Goal: Task Accomplishment & Management: Manage account settings

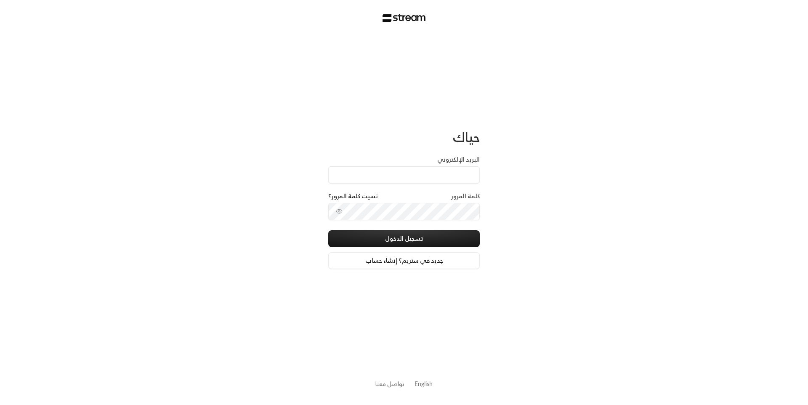
click at [403, 173] on input "البريد الإلكتروني" at bounding box center [404, 174] width 152 height 17
type input "[EMAIL_ADDRESS][DOMAIN_NAME]"
click at [407, 243] on button "تسجيل الدخول" at bounding box center [404, 238] width 152 height 17
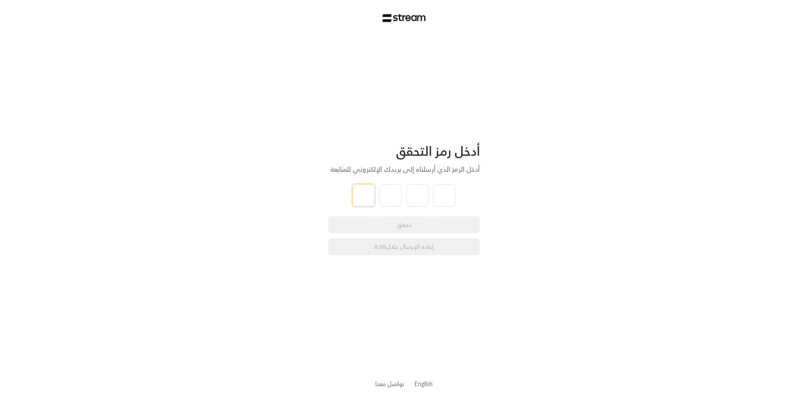
click at [368, 200] on input "tel" at bounding box center [364, 195] width 22 height 22
type input "5"
type input "3"
type input "1"
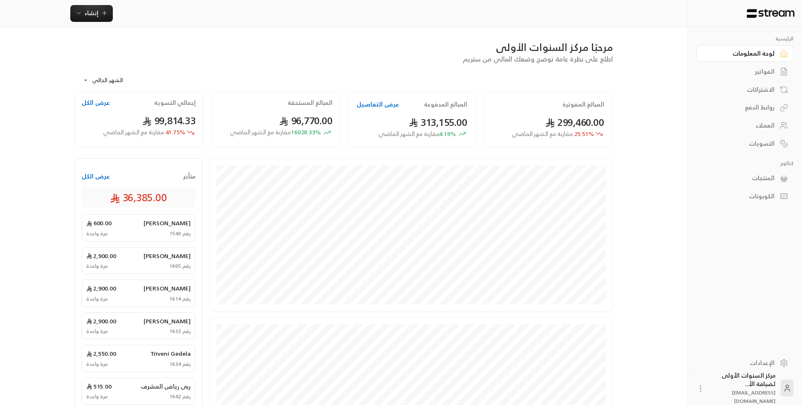
click at [762, 72] on div "الفواتير" at bounding box center [741, 71] width 68 height 8
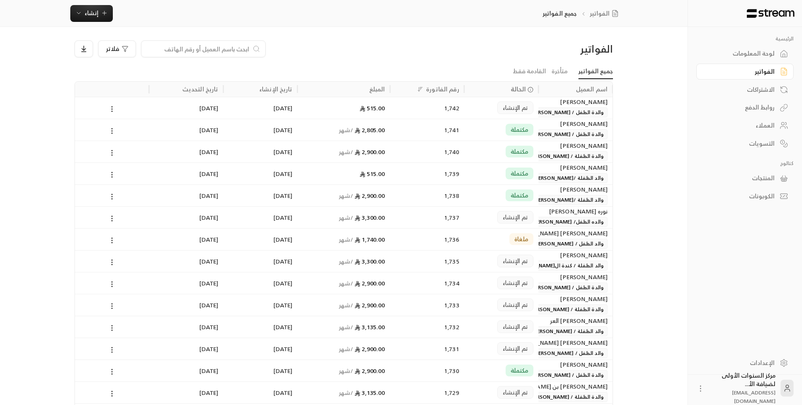
click at [247, 45] on input at bounding box center [197, 48] width 103 height 9
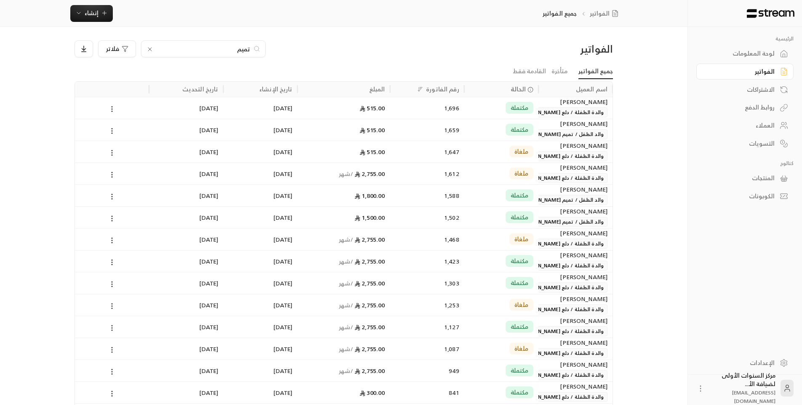
type input "تميم"
drag, startPoint x: 448, startPoint y: 129, endPoint x: 447, endPoint y: 149, distance: 20.2
click at [447, 149] on div "نوف [PERSON_NAME] والدة الطفلة / دلع [PERSON_NAME] مكتملة 1,696 515.00 [DATE] […" at bounding box center [344, 370] width 538 height 547
click at [447, 63] on div "الفواتير تميم فلاتر" at bounding box center [343, 52] width 547 height 24
click at [468, 196] on div "مكتملة" at bounding box center [501, 195] width 74 height 22
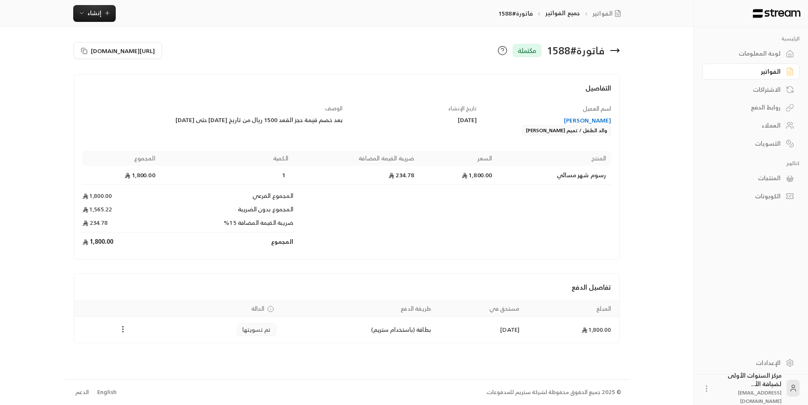
click at [618, 52] on icon at bounding box center [615, 50] width 10 height 10
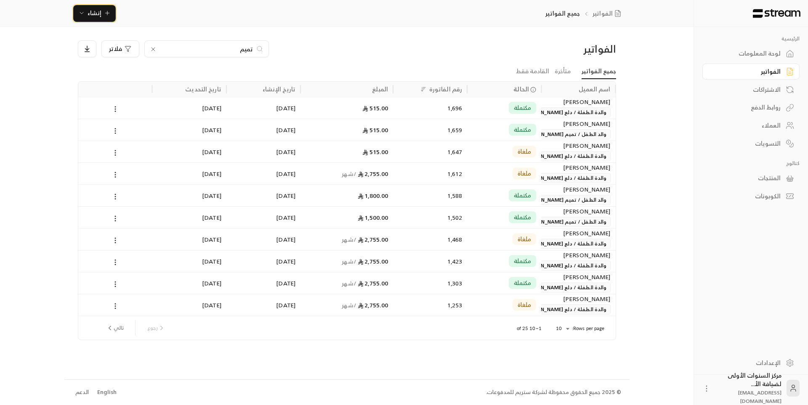
click at [95, 12] on span "إنشاء" at bounding box center [95, 13] width 14 height 11
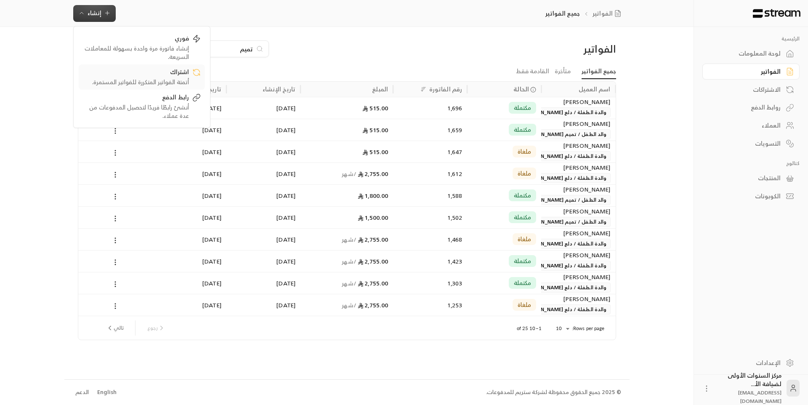
click at [162, 77] on div "اشتراك" at bounding box center [136, 73] width 106 height 10
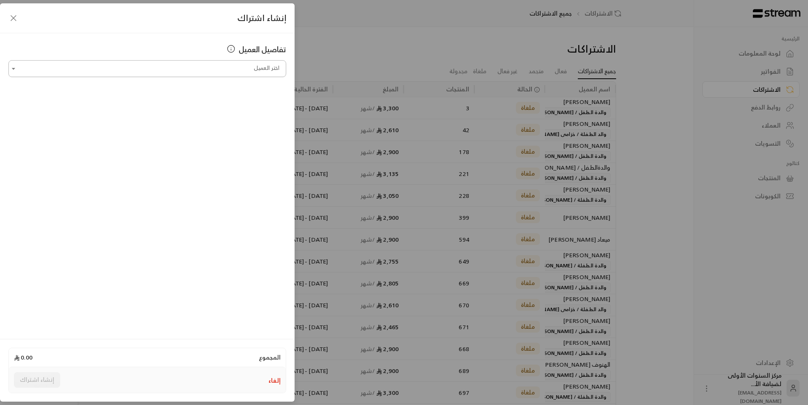
click at [228, 70] on input "اختر العميل" at bounding box center [147, 68] width 278 height 15
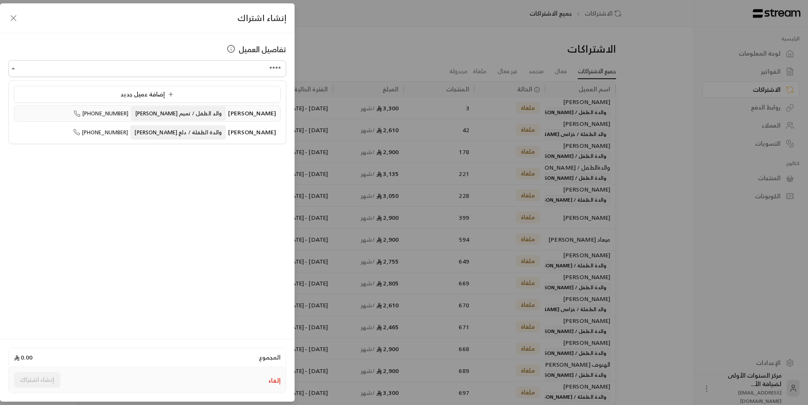
click at [236, 115] on span "[PERSON_NAME] والد الطفل / تميم [PERSON_NAME]" at bounding box center [202, 114] width 147 height 10
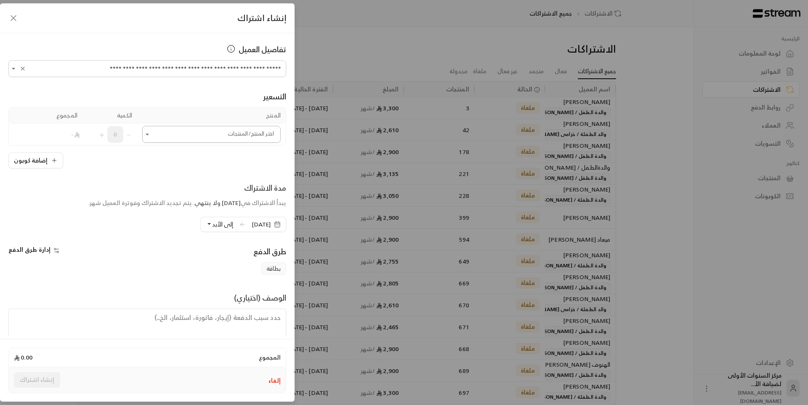
type input "**********"
click at [240, 137] on input "اختر العميل" at bounding box center [211, 134] width 138 height 15
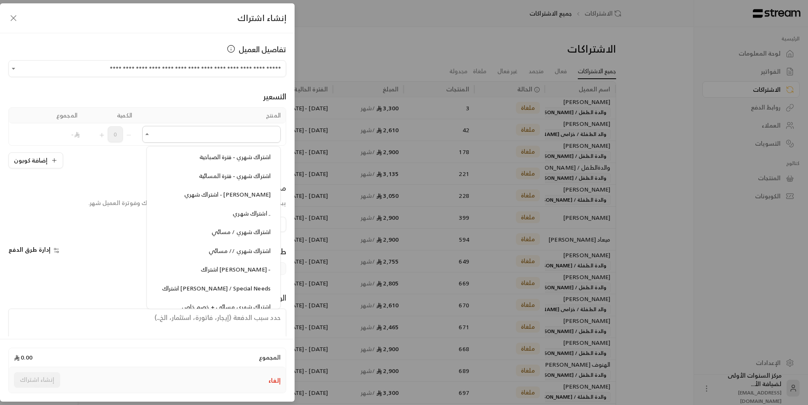
scroll to position [959, 0]
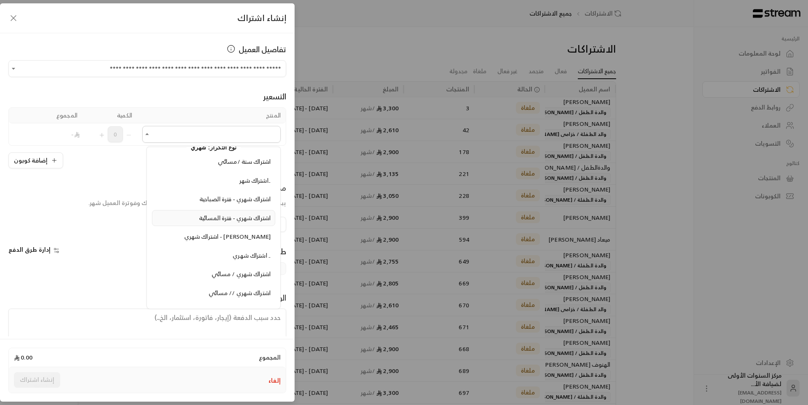
click at [236, 224] on li "اشتراك شهري - فترة المسائية" at bounding box center [213, 218] width 123 height 16
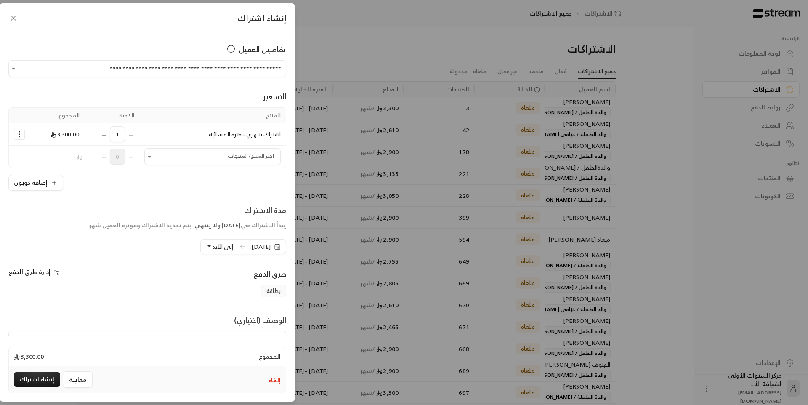
click at [21, 136] on icon "Selected Products" at bounding box center [19, 134] width 8 height 8
click at [153, 198] on div "**********" at bounding box center [147, 184] width 295 height 303
click at [252, 247] on span "[DATE]" at bounding box center [261, 246] width 19 height 8
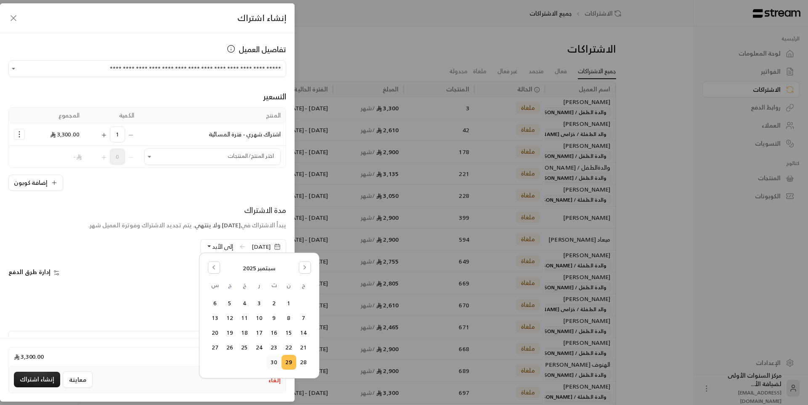
click at [277, 362] on button "30" at bounding box center [274, 362] width 14 height 14
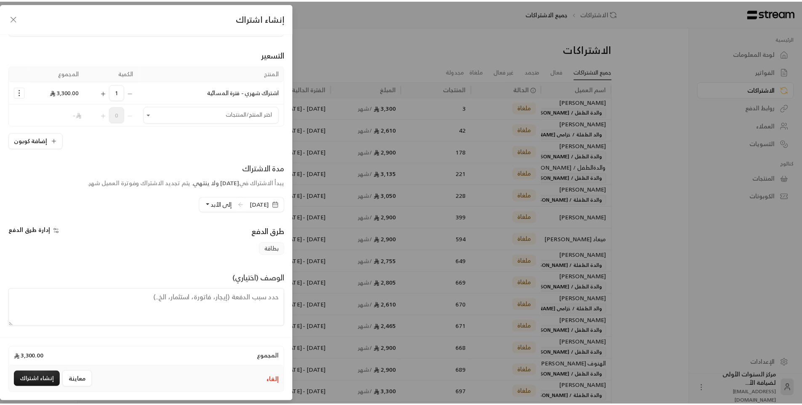
scroll to position [43, 0]
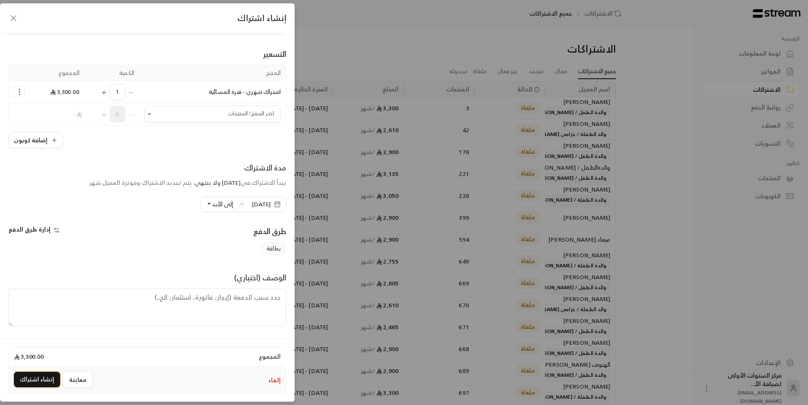
click at [46, 375] on button "إنشاء اشتراك" at bounding box center [37, 380] width 46 height 16
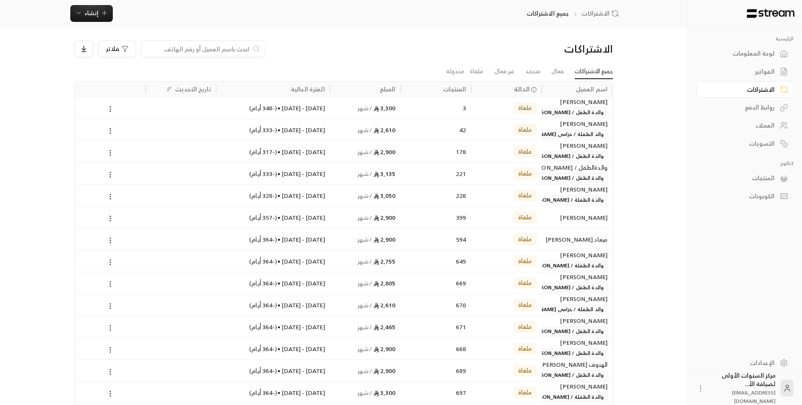
click at [359, 46] on div "فلاتر" at bounding box center [276, 48] width 402 height 17
click at [761, 69] on div "الفواتير" at bounding box center [741, 71] width 68 height 8
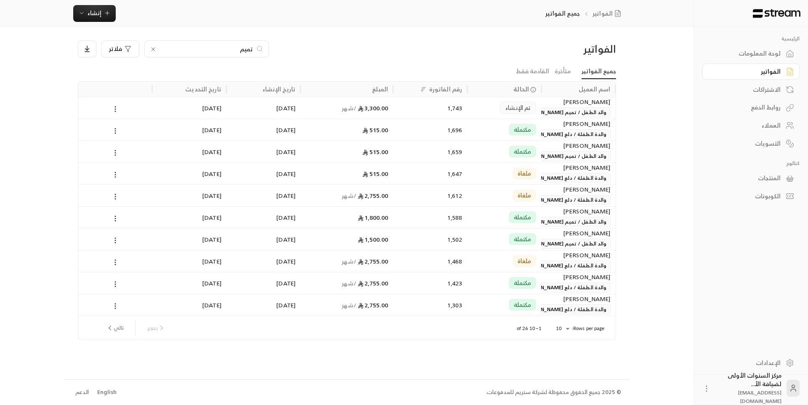
click at [760, 49] on div "لوحة المعلومات" at bounding box center [747, 53] width 68 height 8
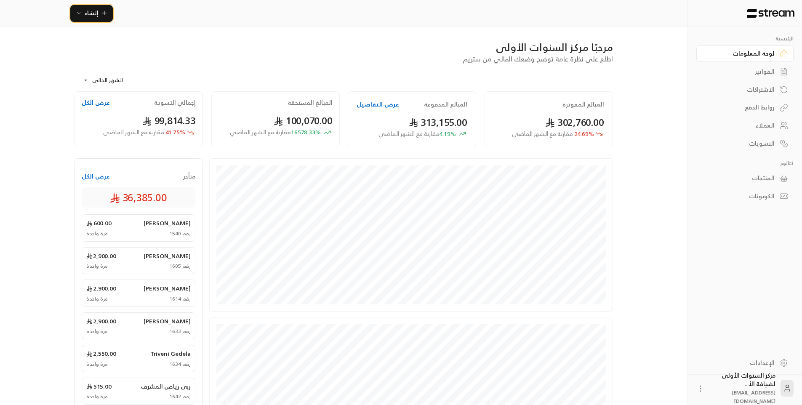
click at [98, 19] on button "إنشاء" at bounding box center [91, 13] width 43 height 17
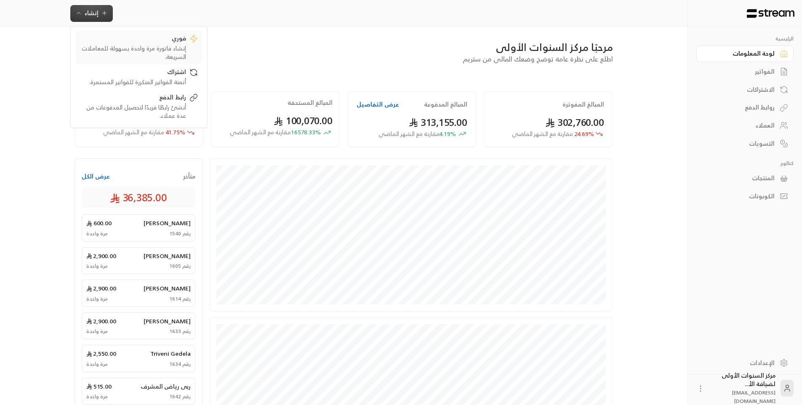
click at [168, 60] on div "إنشاء فاتورة مرة واحدة بسهولة للمعاملات السريعة." at bounding box center [133, 52] width 106 height 17
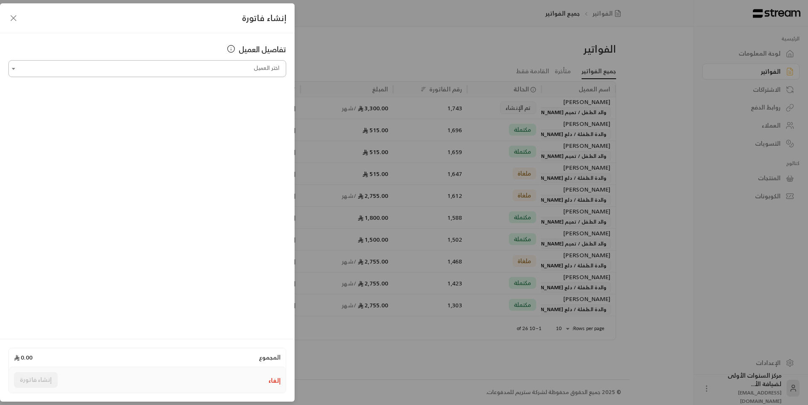
click at [241, 71] on input "اختر العميل" at bounding box center [147, 68] width 278 height 15
type input "****"
click at [277, 376] on button "إلغاء" at bounding box center [275, 380] width 12 height 8
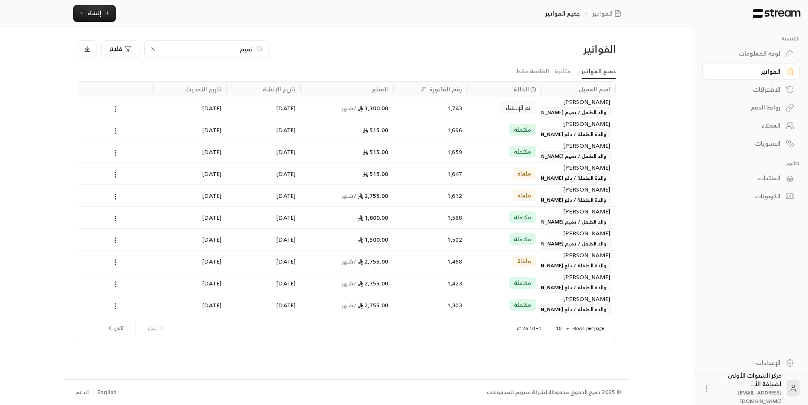
click at [239, 52] on input "تميم" at bounding box center [206, 48] width 93 height 9
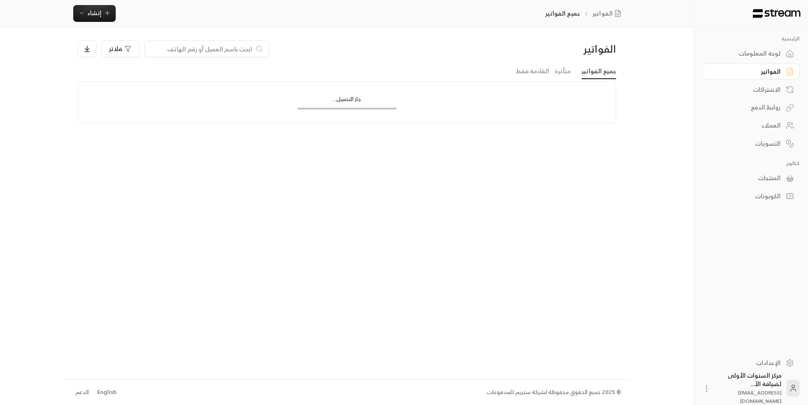
click at [285, 51] on div "فلاتر" at bounding box center [279, 48] width 402 height 17
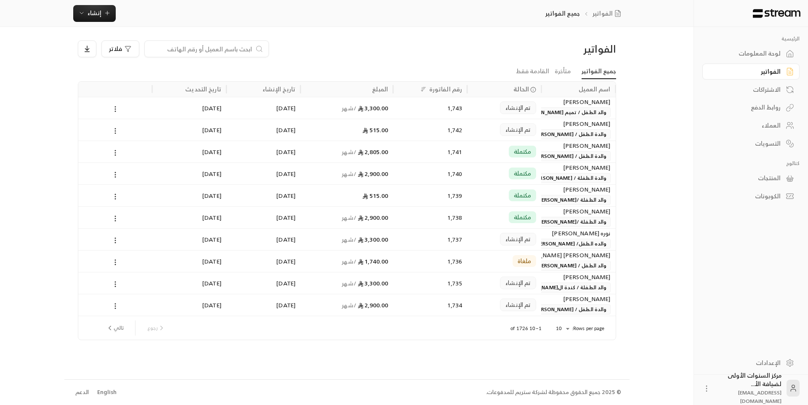
click at [759, 53] on div "لوحة المعلومات" at bounding box center [747, 53] width 68 height 8
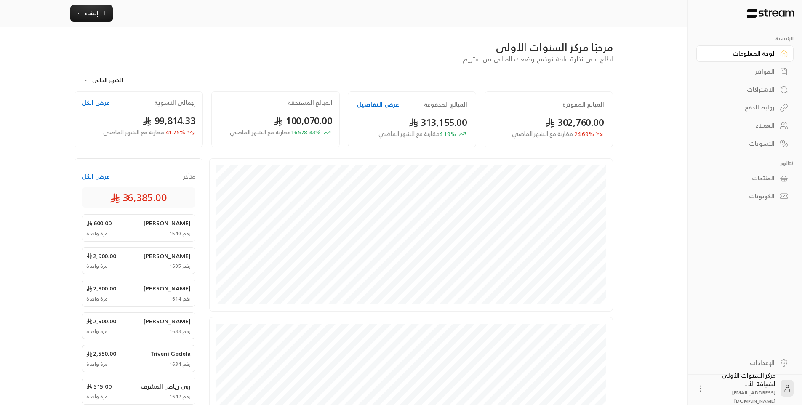
click at [754, 68] on div "الفواتير" at bounding box center [741, 71] width 68 height 8
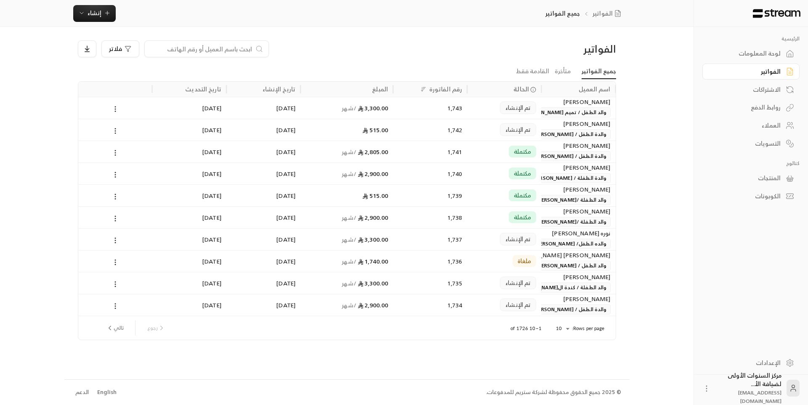
click at [746, 51] on div "لوحة المعلومات" at bounding box center [747, 53] width 68 height 8
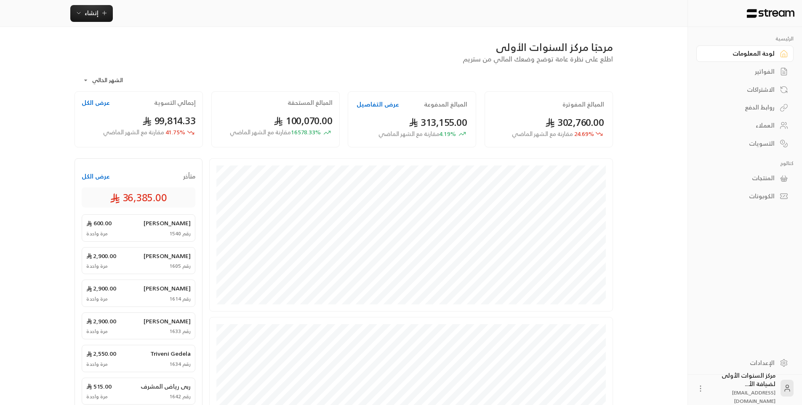
click at [753, 78] on link "الفواتير" at bounding box center [744, 72] width 97 height 16
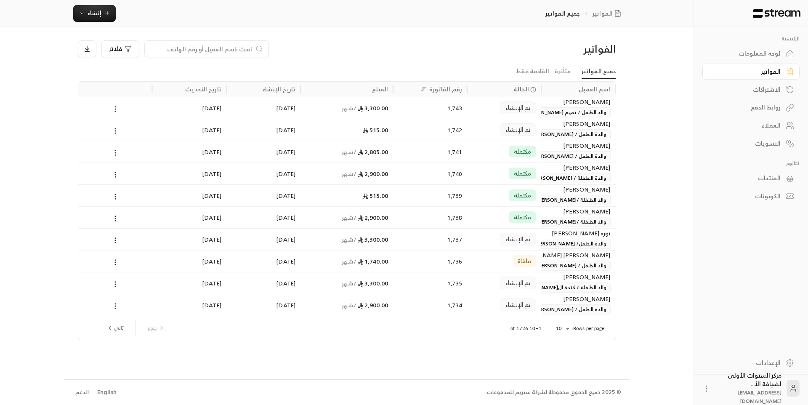
click at [750, 57] on div "لوحة المعلومات" at bounding box center [747, 53] width 68 height 8
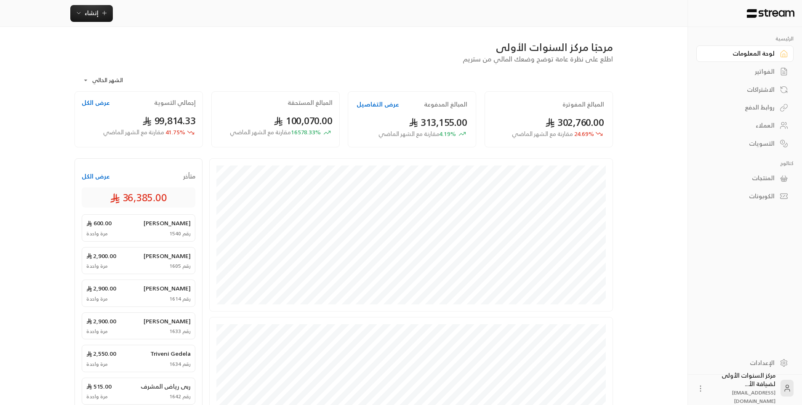
click at [769, 65] on link "الفواتير" at bounding box center [744, 72] width 97 height 16
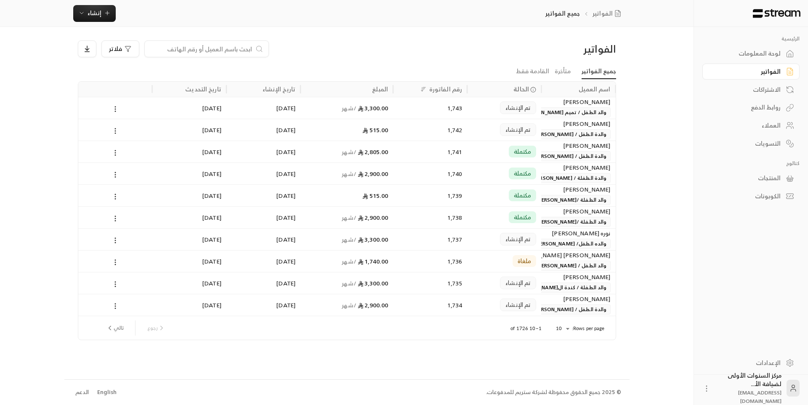
click at [248, 50] on input at bounding box center [201, 48] width 103 height 9
type input "[PERSON_NAME]"
click at [440, 133] on div "1,636" at bounding box center [430, 129] width 64 height 21
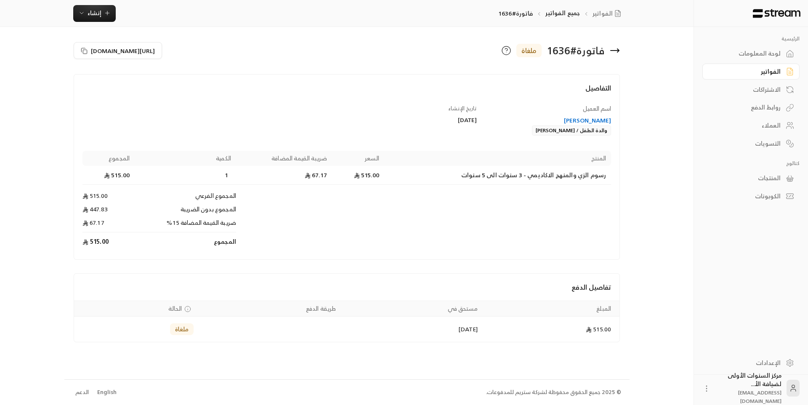
click at [579, 117] on div "[PERSON_NAME]" at bounding box center [548, 120] width 126 height 8
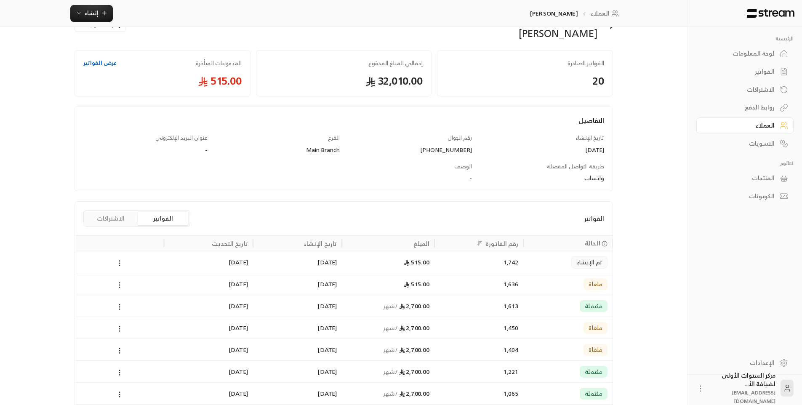
scroll to position [42, 0]
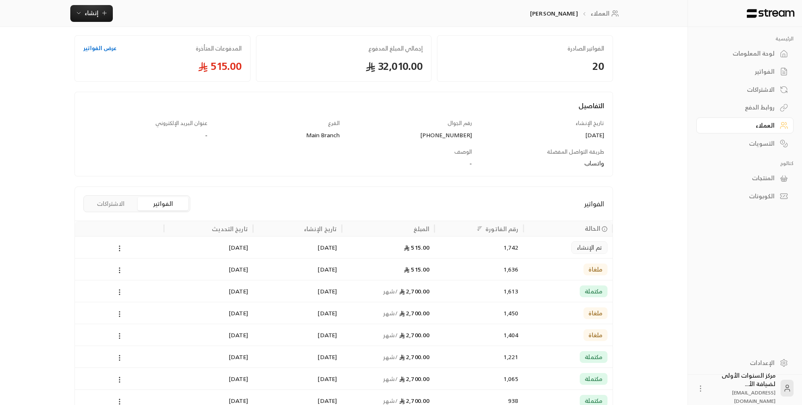
click at [505, 253] on div "1,742" at bounding box center [478, 247] width 79 height 21
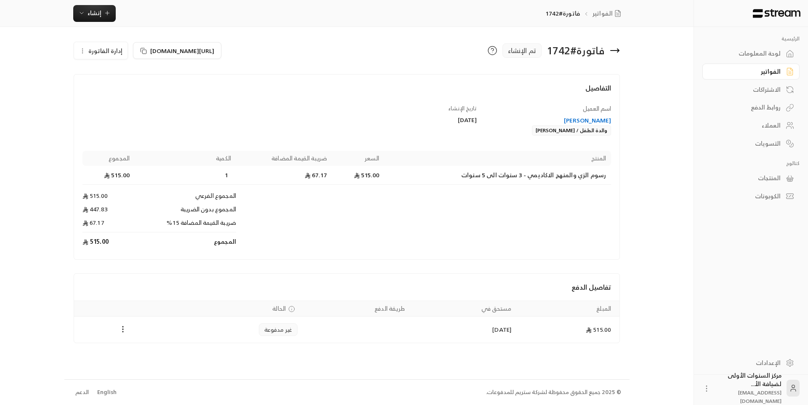
click at [762, 125] on div "العملاء" at bounding box center [747, 125] width 68 height 8
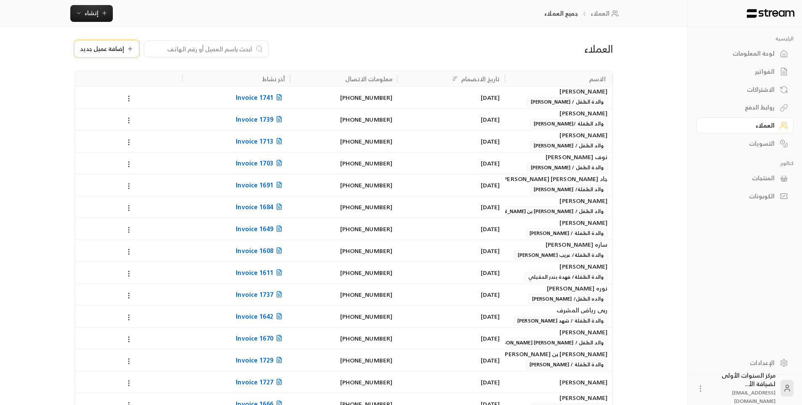
click at [116, 52] on span "إضافة عميل جديد" at bounding box center [102, 49] width 44 height 6
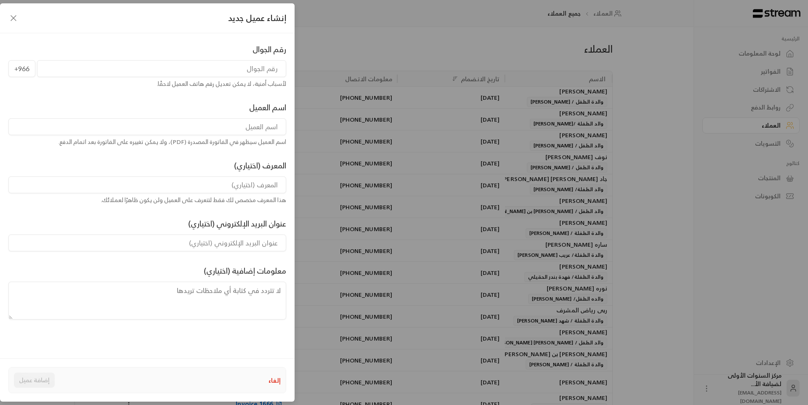
click at [237, 68] on input "tel" at bounding box center [161, 68] width 249 height 17
type input "503666572"
click at [268, 127] on input at bounding box center [147, 126] width 278 height 17
type input "شذى عادل تجار الشاهي"
click at [248, 185] on input at bounding box center [147, 184] width 278 height 17
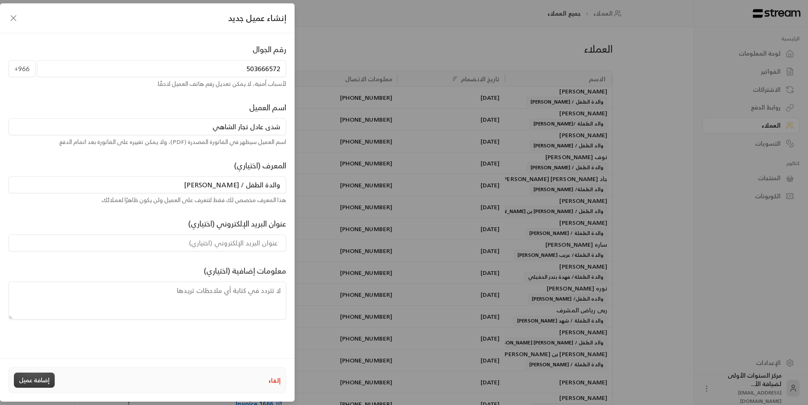
type input "والدة الطفل / [PERSON_NAME]"
click at [41, 379] on button "إضافة عميل" at bounding box center [34, 380] width 41 height 15
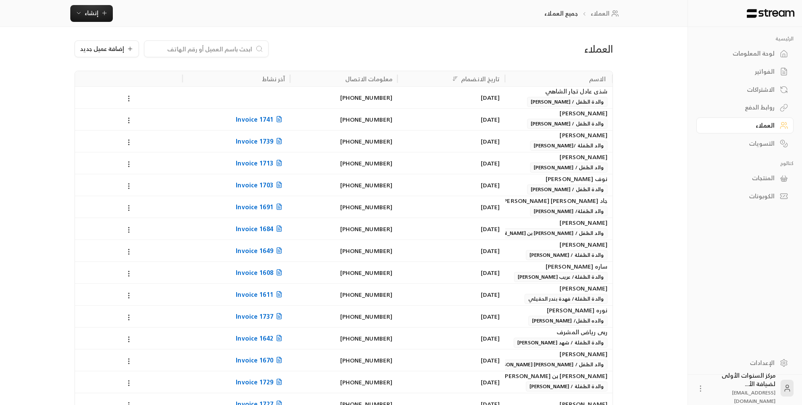
click at [335, 101] on div "[PHONE_NUMBER]" at bounding box center [343, 97] width 97 height 21
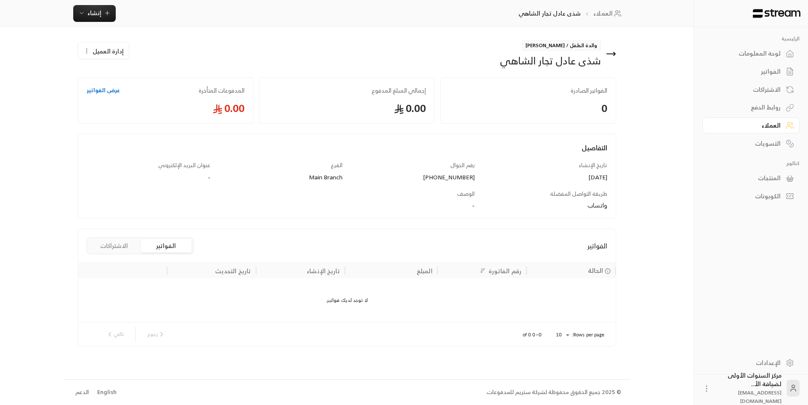
click at [102, 53] on span "إدارة العميل" at bounding box center [108, 51] width 31 height 9
click at [121, 70] on link "تعديل" at bounding box center [110, 75] width 52 height 15
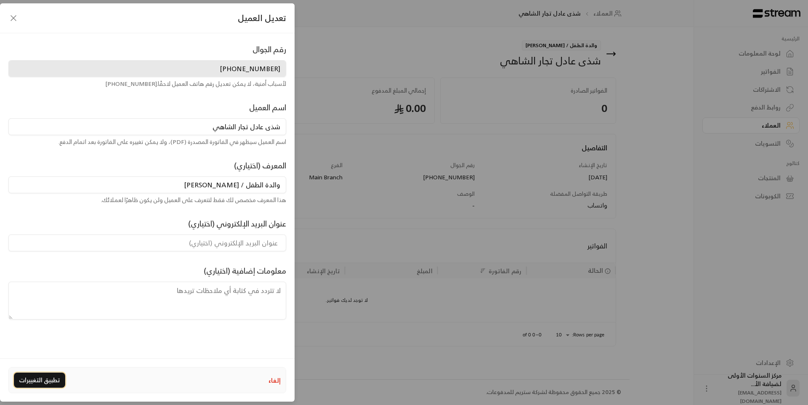
click at [37, 380] on button "تطبيق التغييرات" at bounding box center [39, 380] width 51 height 15
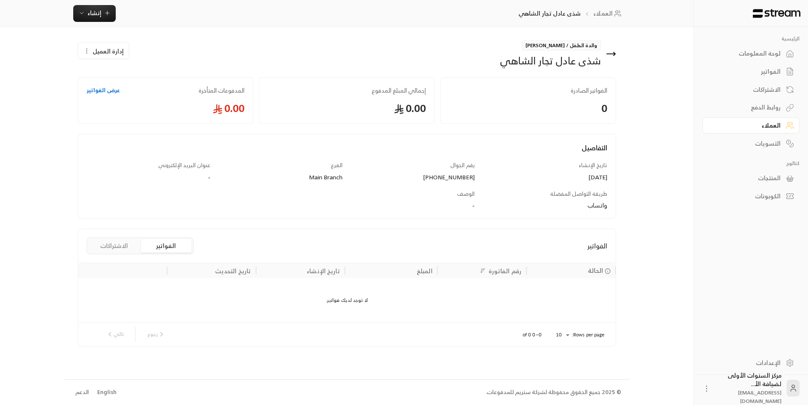
click at [615, 52] on icon at bounding box center [611, 54] width 10 height 10
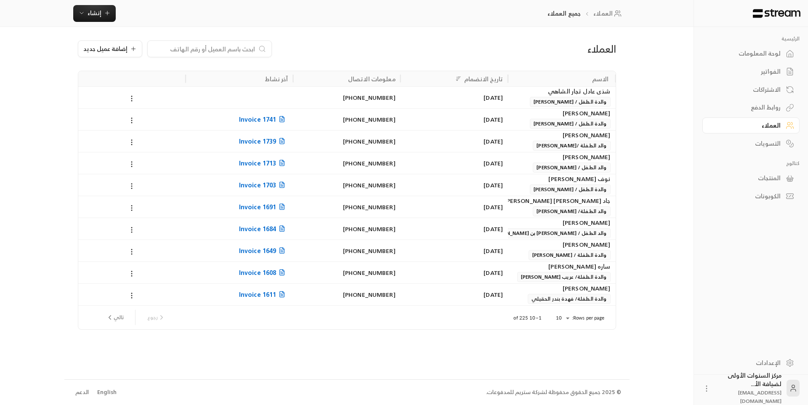
click at [769, 66] on link "الفواتير" at bounding box center [751, 72] width 97 height 16
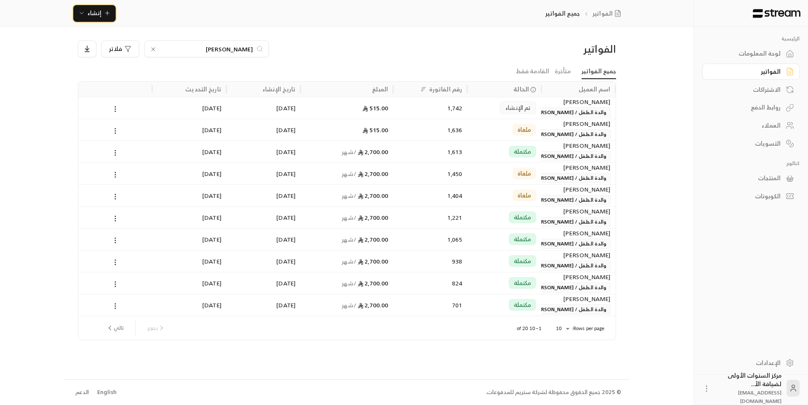
click at [105, 12] on icon "button" at bounding box center [107, 13] width 7 height 7
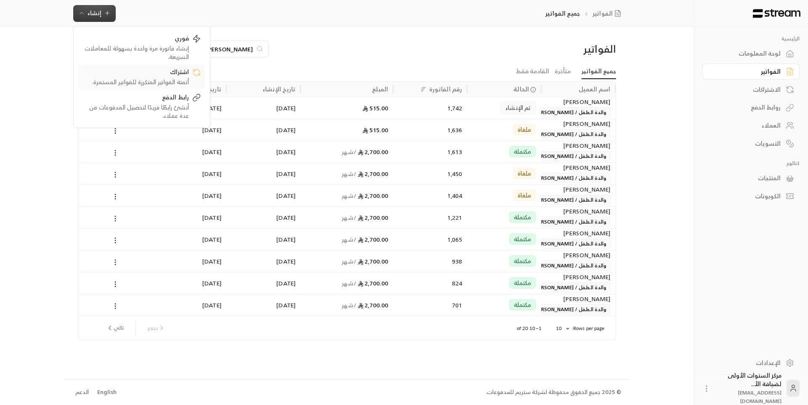
click at [154, 72] on div "اشتراك" at bounding box center [136, 73] width 106 height 10
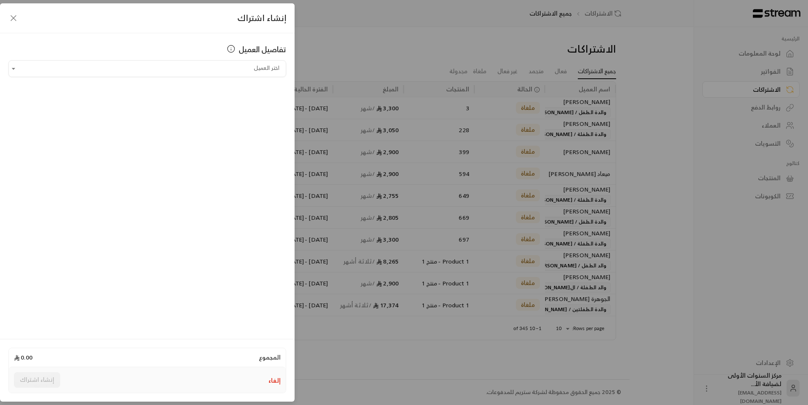
click at [274, 377] on button "إلغاء" at bounding box center [275, 380] width 12 height 8
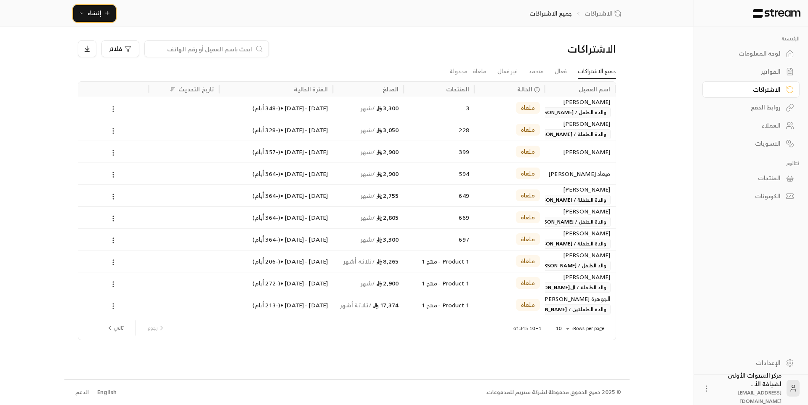
click at [111, 11] on button "إنشاء" at bounding box center [94, 13] width 43 height 17
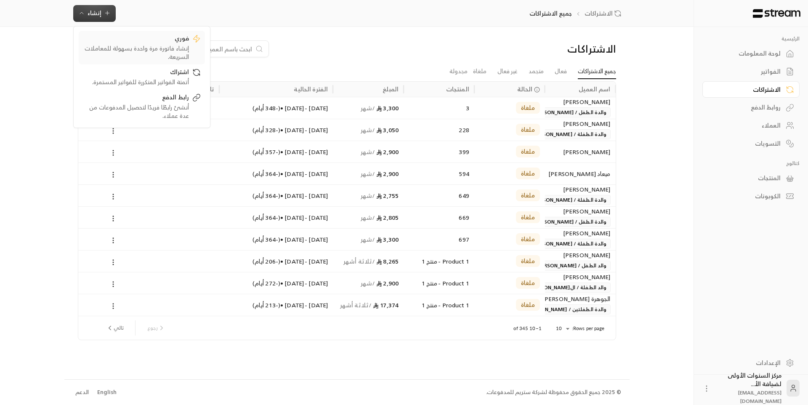
click at [146, 45] on div "إنشاء فاتورة مرة واحدة بسهولة للمعاملات السريعة." at bounding box center [136, 52] width 106 height 17
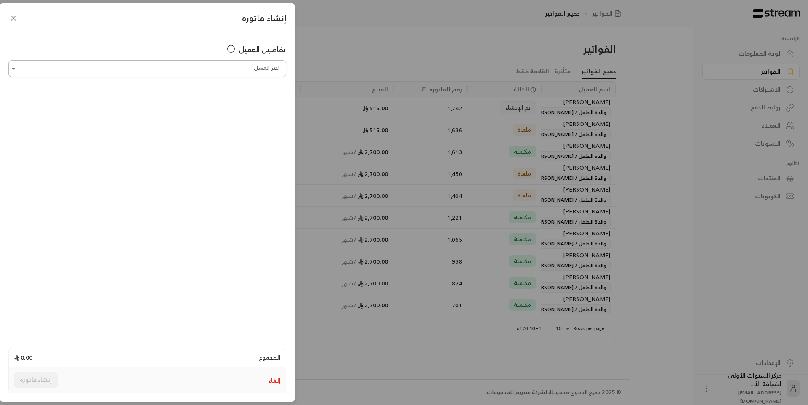
click at [255, 67] on input "اختر العميل" at bounding box center [147, 68] width 278 height 15
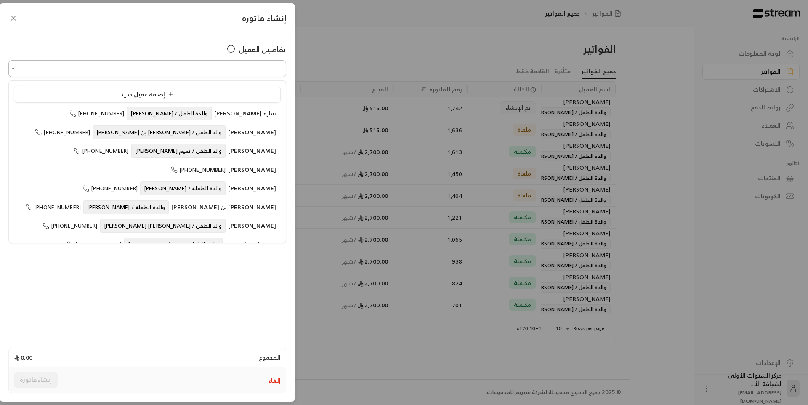
type input "*"
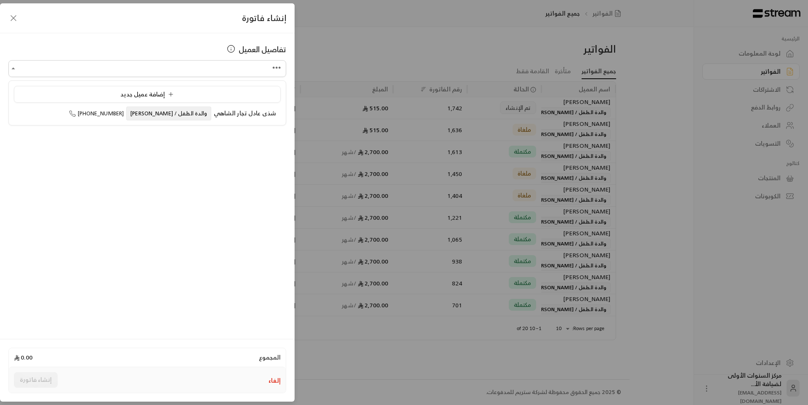
click at [231, 122] on ul "إضافة عميل جديد [PERSON_NAME] تجار الشاهي والدة الطفل / [PERSON_NAME] [PHONE_NU…" at bounding box center [147, 103] width 277 height 44
click at [231, 117] on span "شذى عادل تجار الشاهي" at bounding box center [245, 113] width 62 height 11
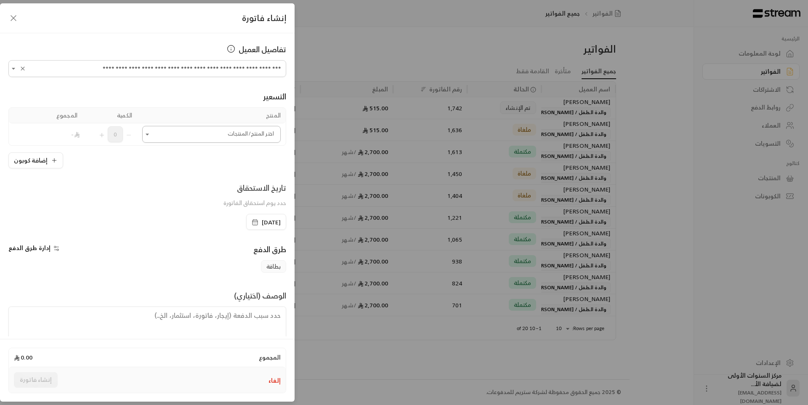
type input "**********"
click at [224, 136] on input "اختر العميل" at bounding box center [211, 134] width 138 height 15
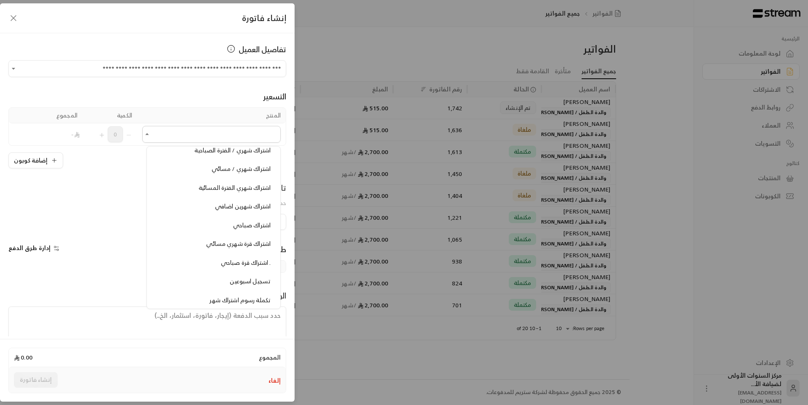
scroll to position [505, 0]
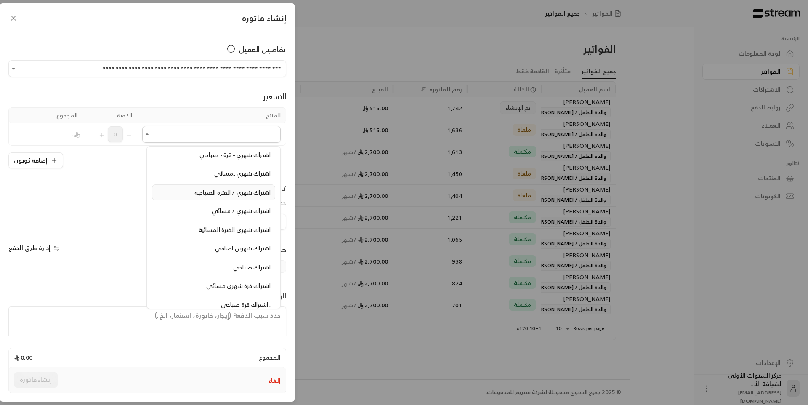
click at [232, 193] on span "اشتراك شهري / الفترة الصباحية" at bounding box center [232, 192] width 76 height 11
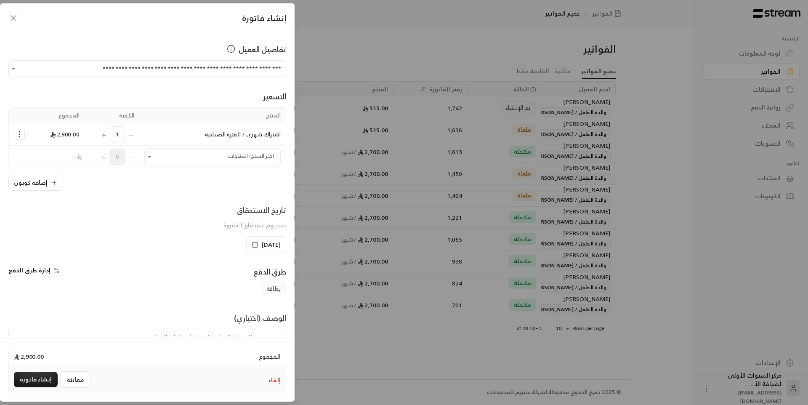
click at [107, 136] on icon "Selected Products" at bounding box center [104, 135] width 7 height 7
click at [24, 133] on icon "Selected Products" at bounding box center [19, 134] width 8 height 8
click at [52, 157] on span "إضافة كوبون" at bounding box center [52, 155] width 31 height 10
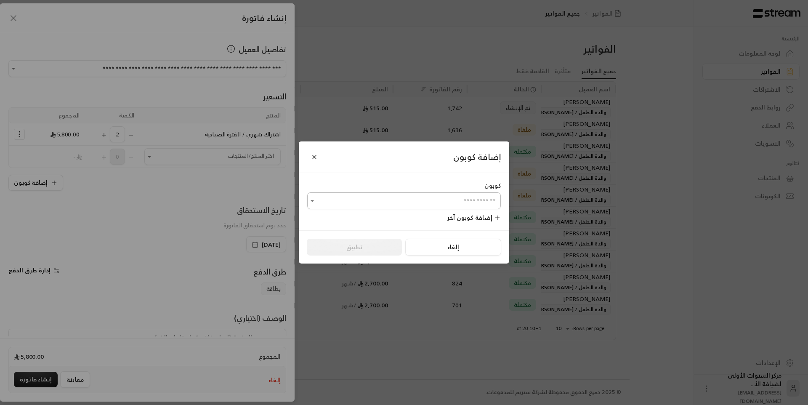
click at [374, 199] on input "اختر العميل" at bounding box center [404, 201] width 194 height 15
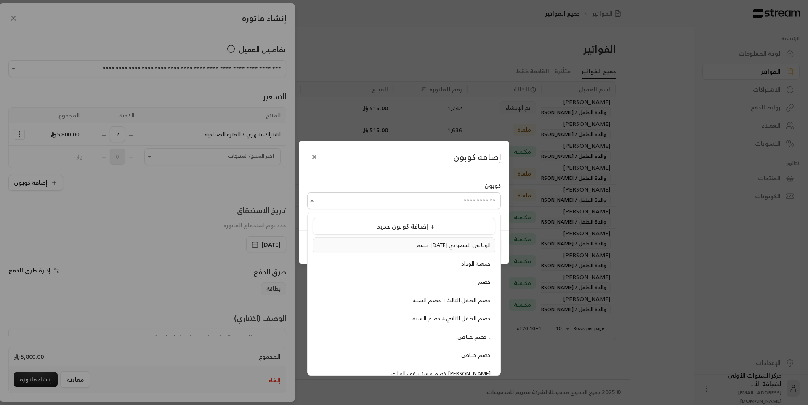
click at [425, 242] on span "خصم [DATE] الوطني السعودي" at bounding box center [453, 245] width 75 height 10
type input "**********"
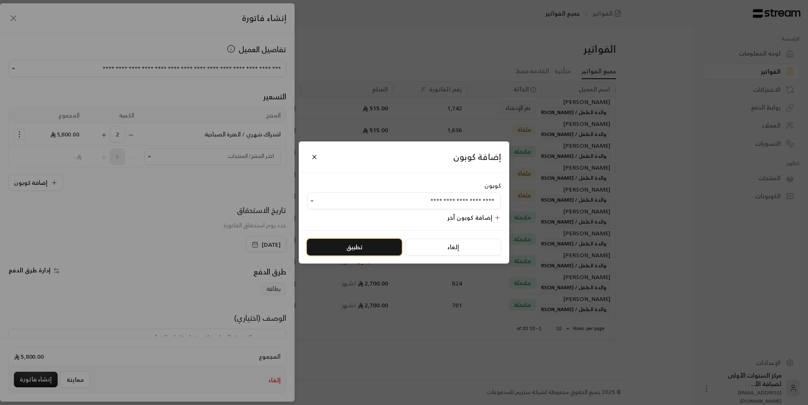
click at [346, 246] on button "تطبيق" at bounding box center [354, 247] width 95 height 17
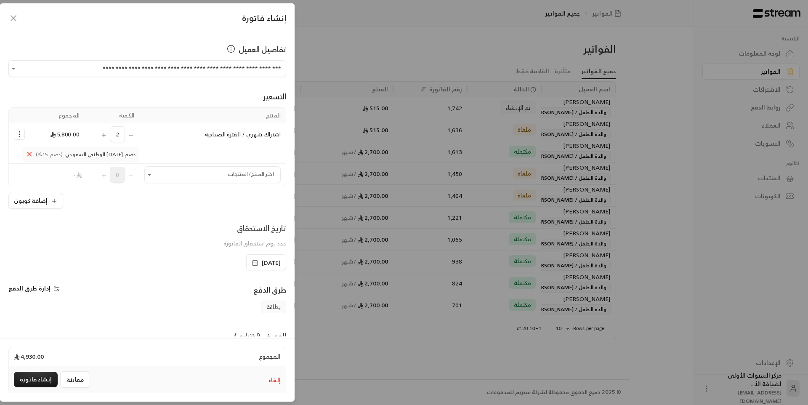
click at [146, 224] on div "تاريخ الاستحقاق حدد يوم استحقاق الفاتورة" at bounding box center [147, 238] width 286 height 32
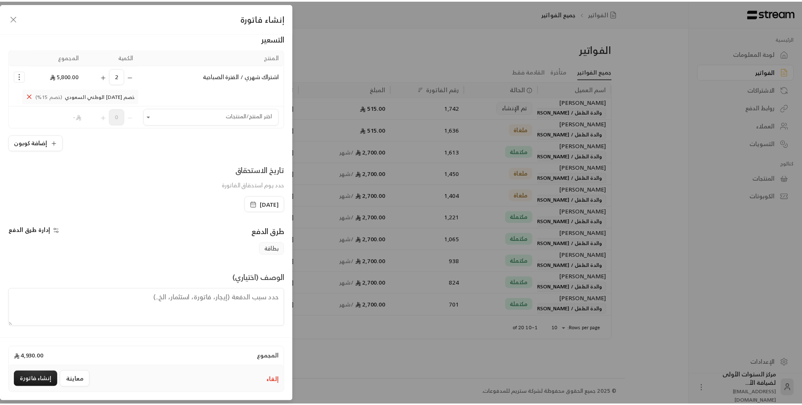
scroll to position [59, 0]
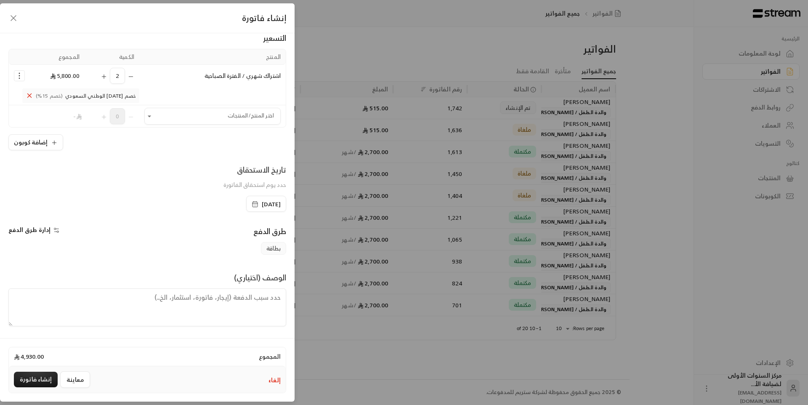
click at [257, 300] on textarea at bounding box center [147, 307] width 278 height 38
click at [277, 379] on button "إلغاء" at bounding box center [275, 380] width 12 height 8
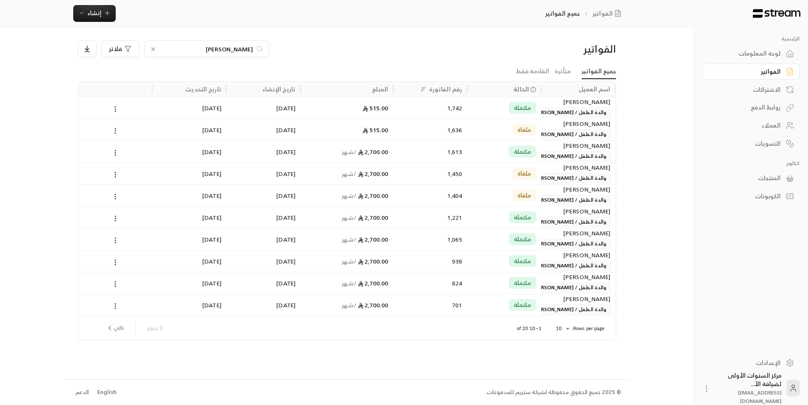
click at [562, 113] on span "والدة الطفل / [PERSON_NAME]" at bounding box center [570, 112] width 80 height 10
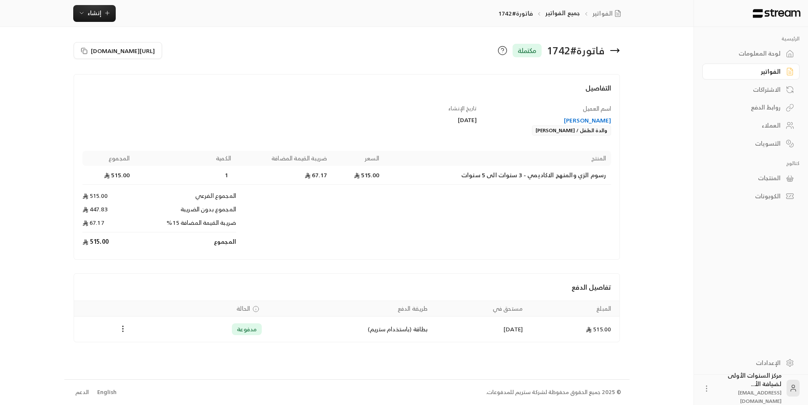
click at [447, 227] on td "Products" at bounding box center [423, 225] width 375 height 14
click at [578, 120] on div "[PERSON_NAME]" at bounding box center [548, 120] width 126 height 8
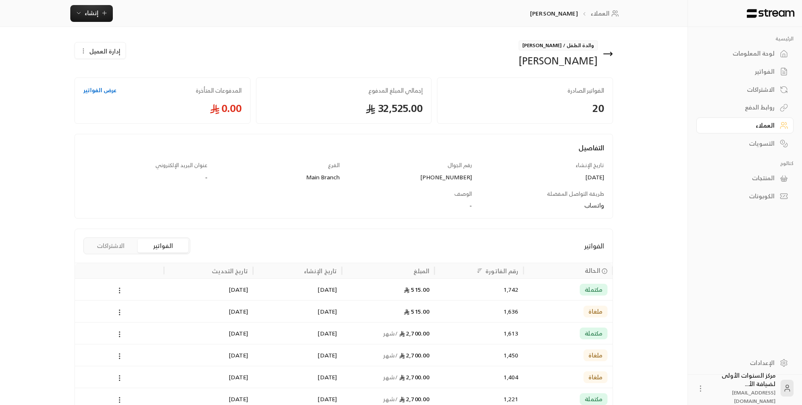
click at [608, 54] on icon at bounding box center [608, 54] width 8 height 0
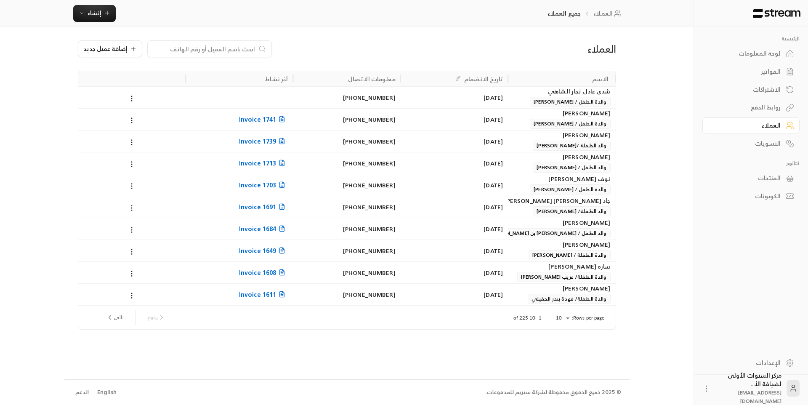
click at [132, 84] on div at bounding box center [131, 78] width 97 height 15
click at [135, 91] on div at bounding box center [131, 97] width 97 height 21
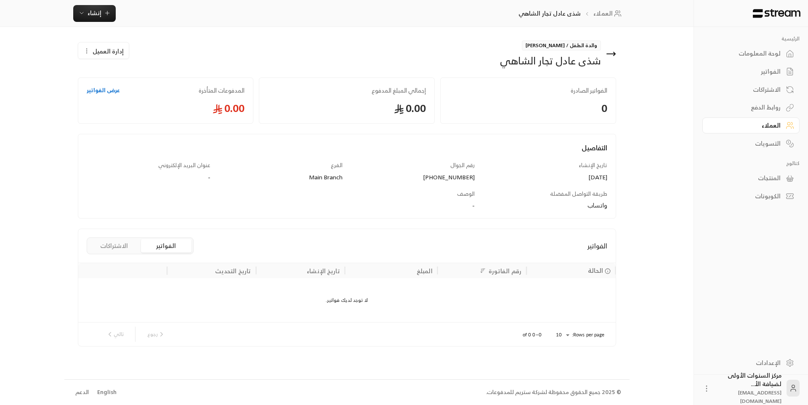
click at [745, 67] on link "الفواتير" at bounding box center [751, 72] width 97 height 16
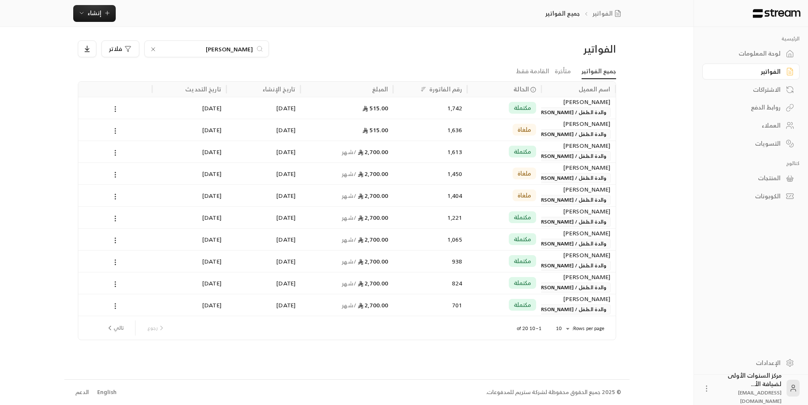
click at [744, 51] on div "لوحة المعلومات" at bounding box center [747, 53] width 68 height 8
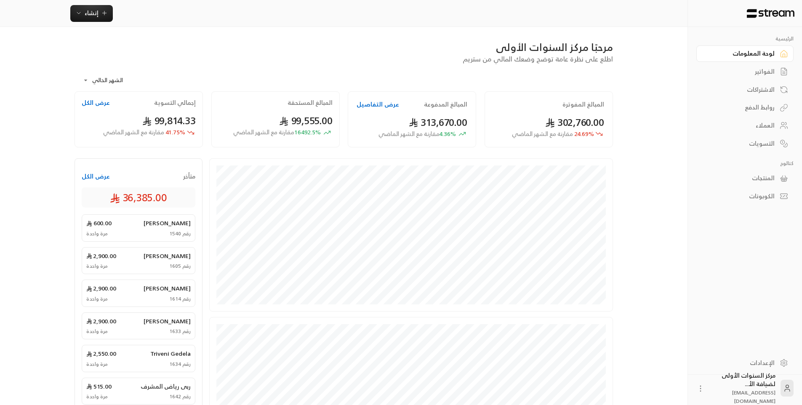
click at [744, 66] on link "الفواتير" at bounding box center [744, 72] width 97 height 16
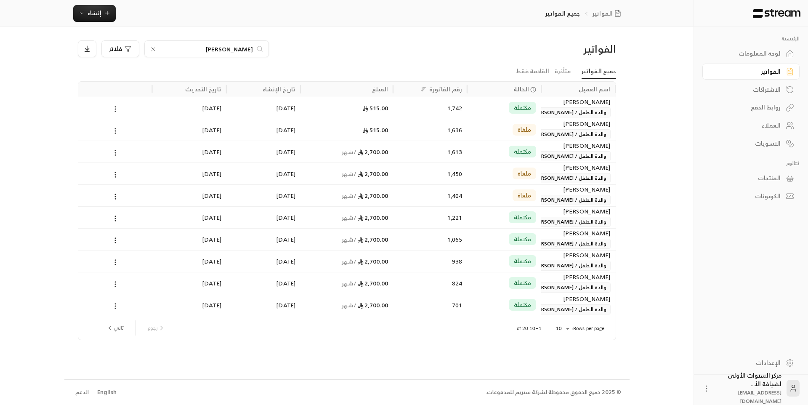
click at [233, 48] on input "[PERSON_NAME]" at bounding box center [206, 48] width 93 height 9
type input "ف"
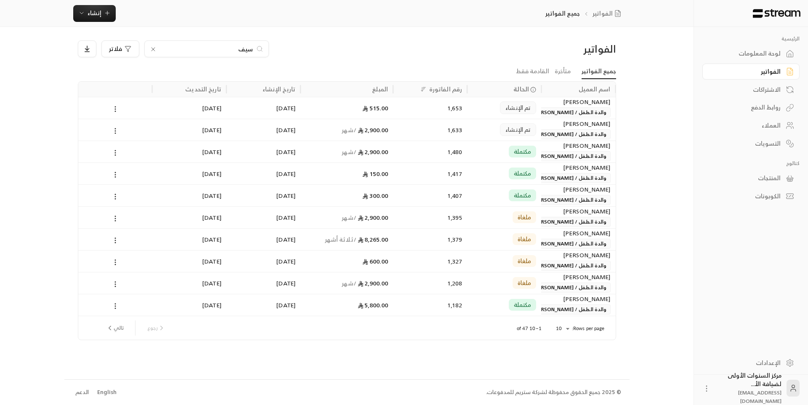
type input "سيف"
click at [514, 111] on span "تم الإنشاء" at bounding box center [518, 108] width 25 height 8
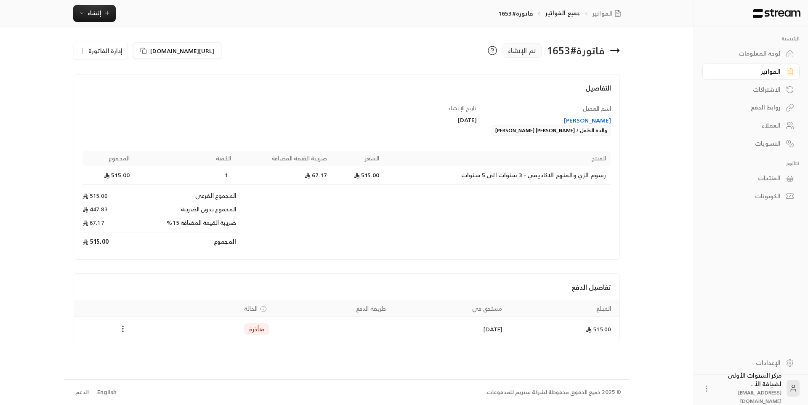
click at [589, 122] on div "[PERSON_NAME]" at bounding box center [548, 120] width 126 height 8
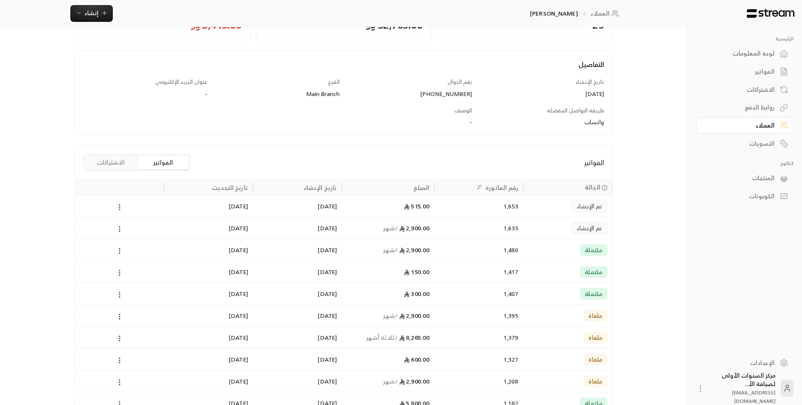
scroll to position [84, 0]
click at [530, 228] on div "تم الإنشاء" at bounding box center [568, 226] width 79 height 21
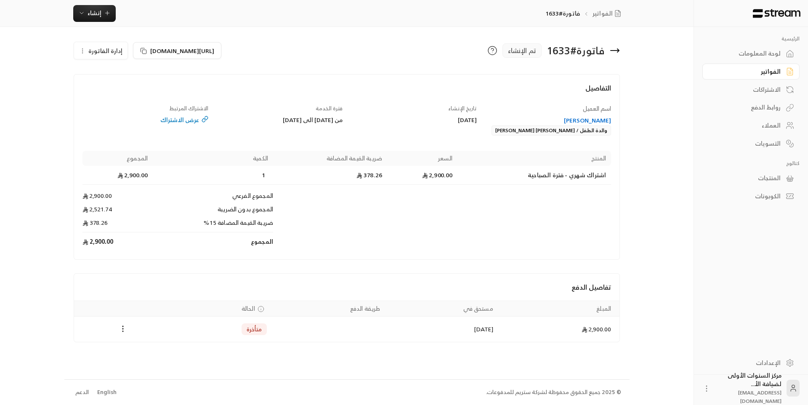
click at [613, 53] on icon at bounding box center [615, 50] width 10 height 10
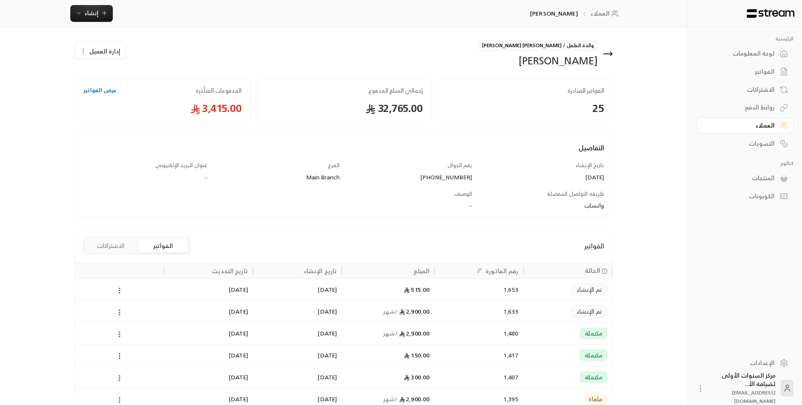
click at [557, 331] on div "مكتملة" at bounding box center [568, 332] width 79 height 21
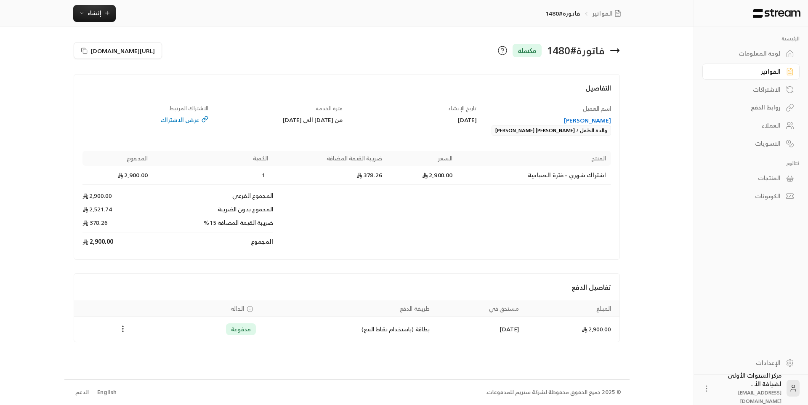
click at [616, 51] on icon at bounding box center [615, 51] width 8 height 0
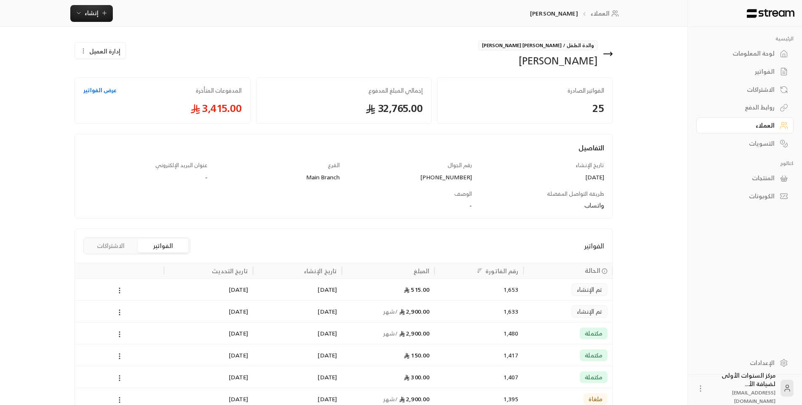
click at [543, 314] on div "تم الإنشاء" at bounding box center [568, 311] width 79 height 21
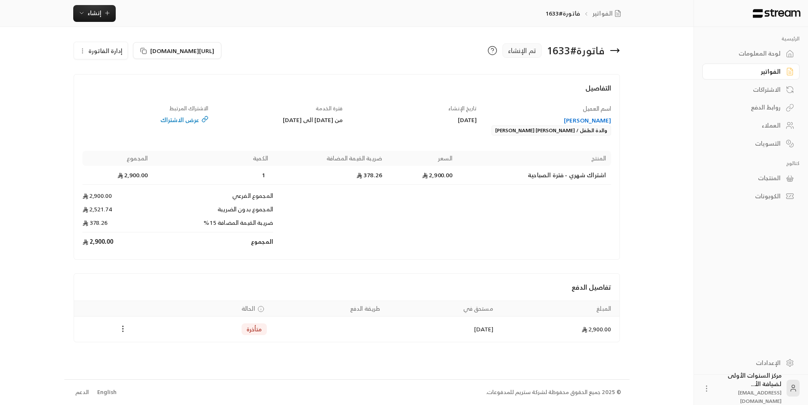
click at [122, 328] on icon "Payments" at bounding box center [123, 329] width 8 height 8
click at [150, 349] on li "تغيير الحالة الى مدفوعة" at bounding box center [154, 350] width 65 height 15
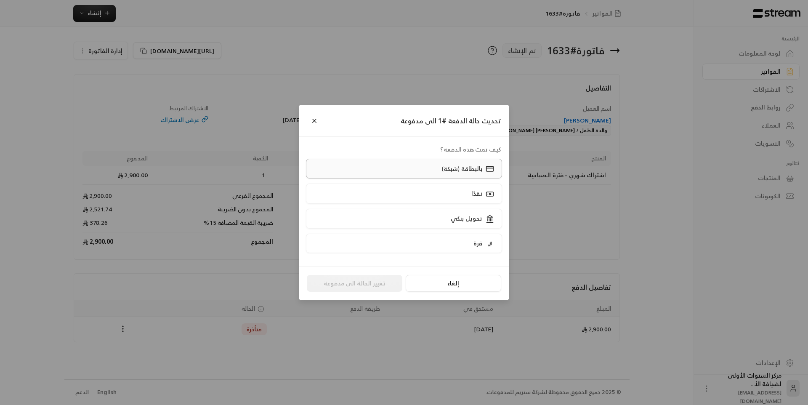
click at [460, 166] on p "بالبطاقة (شبكة)" at bounding box center [462, 169] width 40 height 8
click at [380, 285] on button "تغيير الحالة الى مدفوعة" at bounding box center [355, 283] width 96 height 17
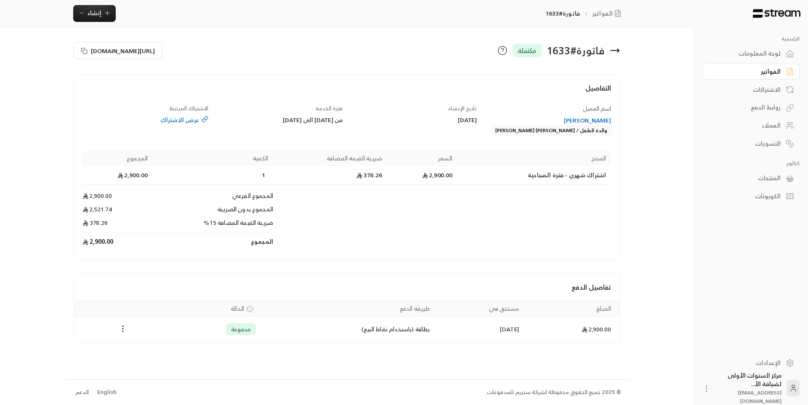
click at [618, 49] on icon at bounding box center [619, 50] width 2 height 3
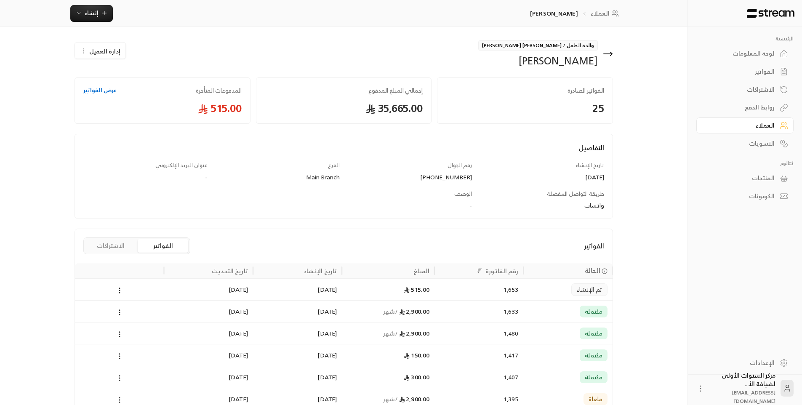
click at [611, 55] on icon at bounding box center [611, 53] width 2 height 3
